Goal: Task Accomplishment & Management: Manage account settings

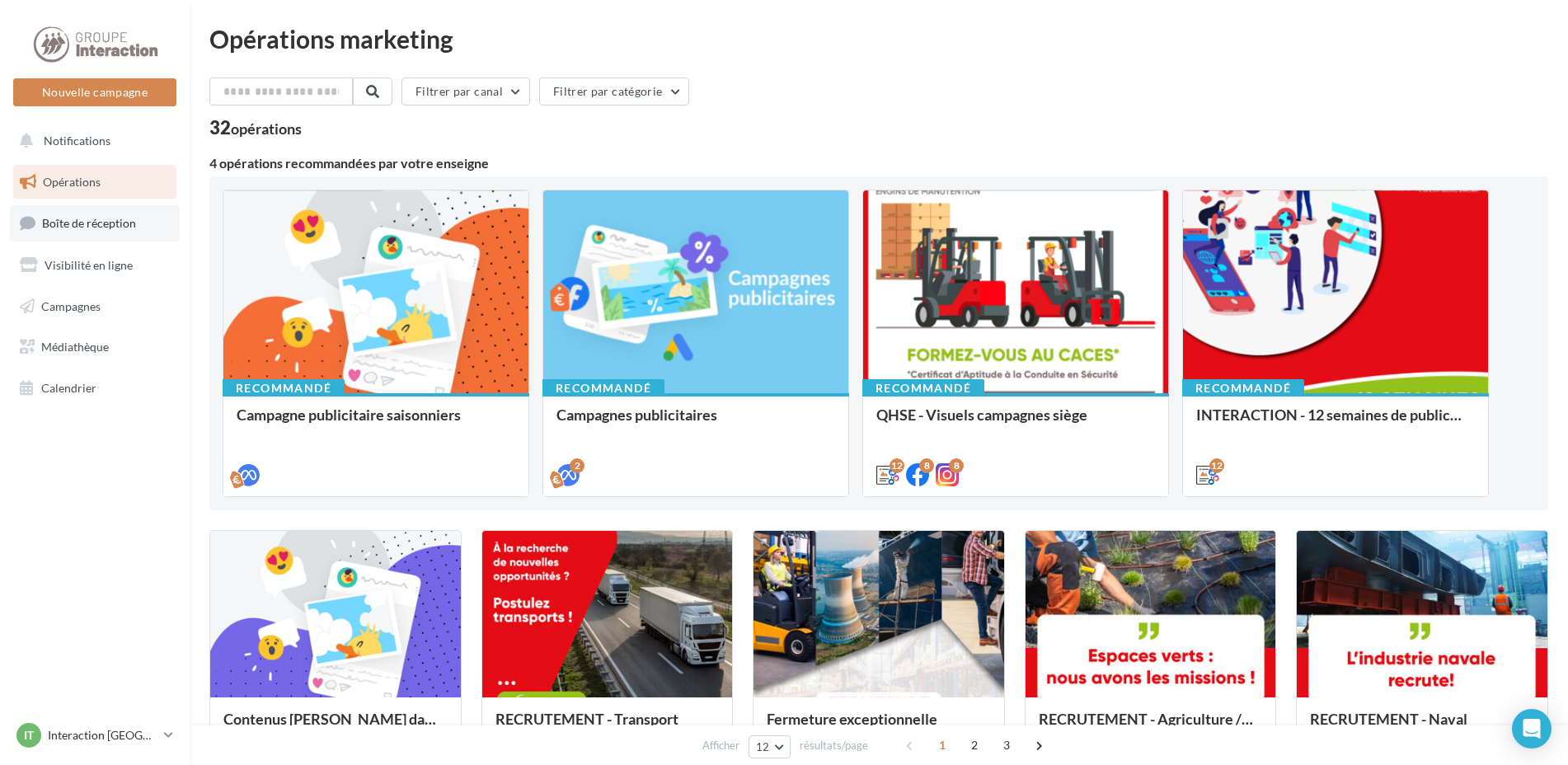
click at [112, 224] on span "Boîte de réception" at bounding box center [89, 223] width 94 height 14
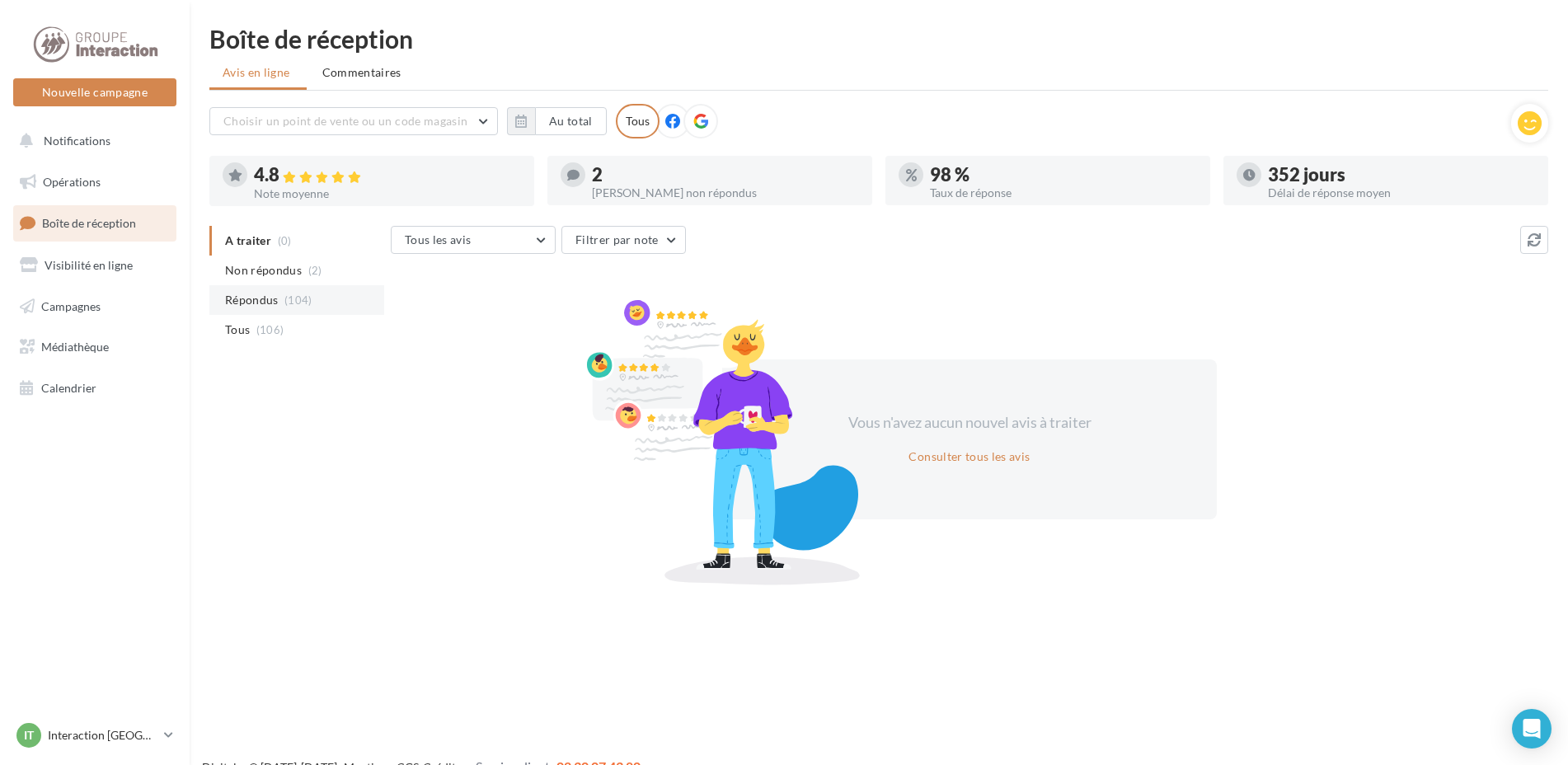
click at [279, 289] on li "Répondus (104)" at bounding box center [297, 301] width 175 height 30
